Goal: Information Seeking & Learning: Learn about a topic

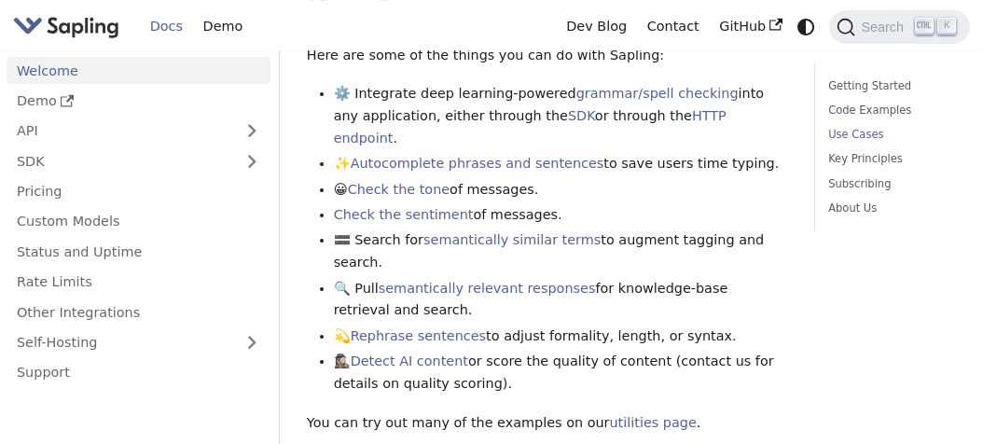
scroll to position [1057, 0]
